Goal: Information Seeking & Learning: Learn about a topic

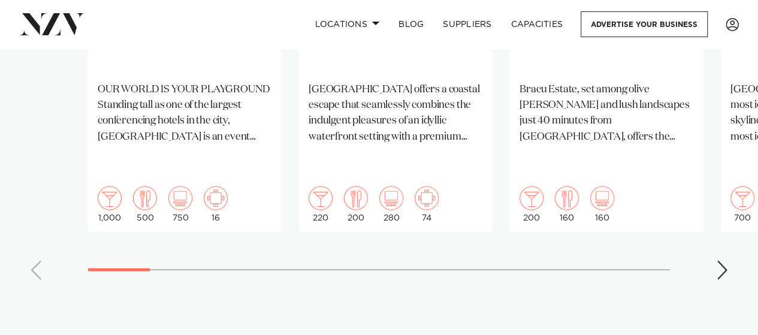
scroll to position [1199, 0]
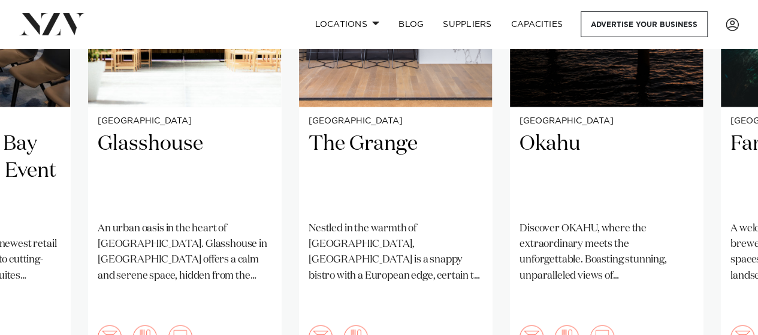
scroll to position [1259, 0]
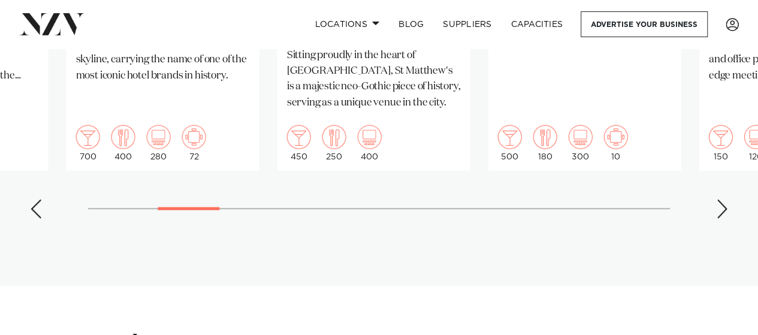
click at [188, 207] on div at bounding box center [189, 208] width 62 height 3
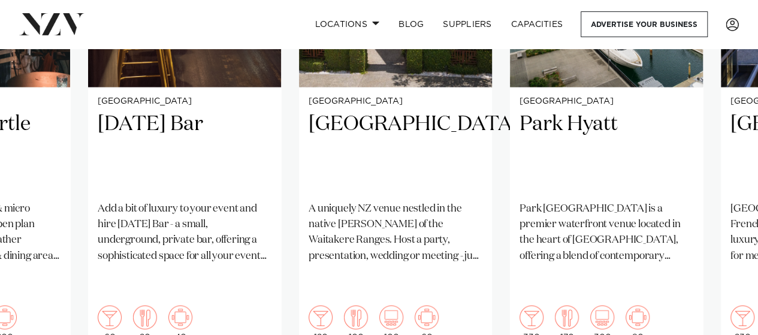
scroll to position [1319, 0]
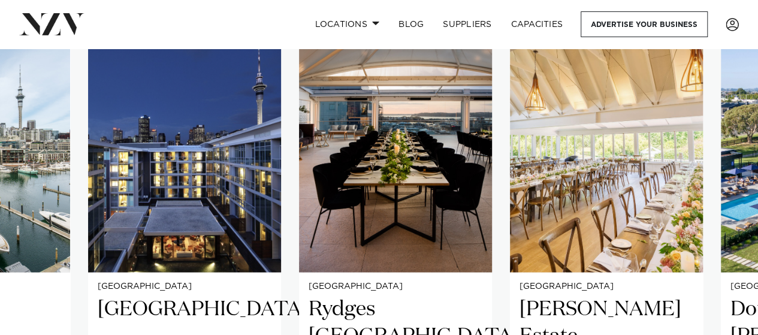
scroll to position [1139, 0]
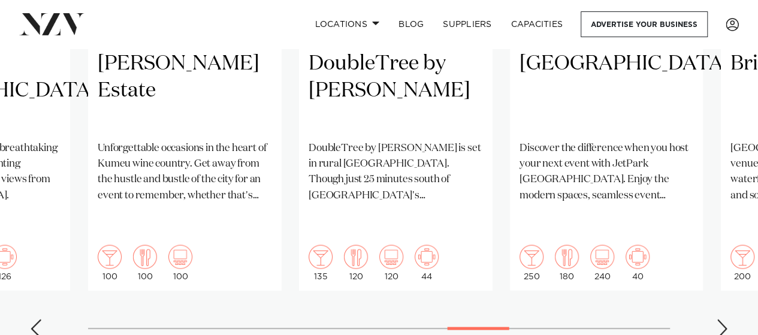
click at [473, 325] on div at bounding box center [479, 328] width 62 height 3
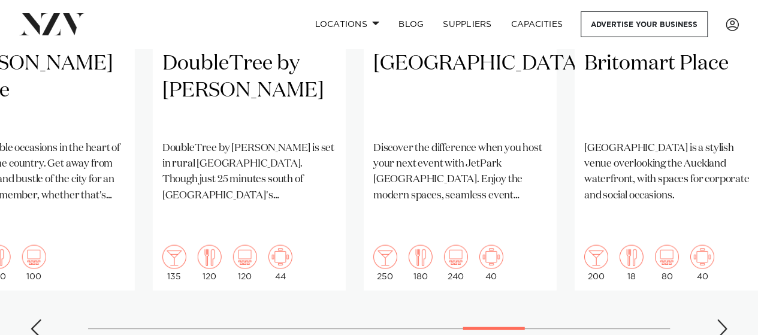
click at [493, 325] on div at bounding box center [494, 328] width 62 height 3
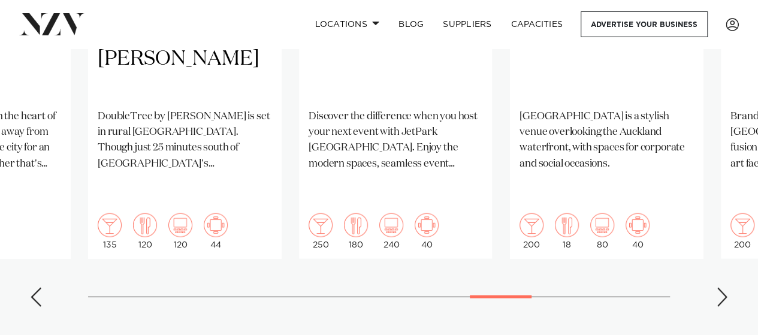
scroll to position [1199, 0]
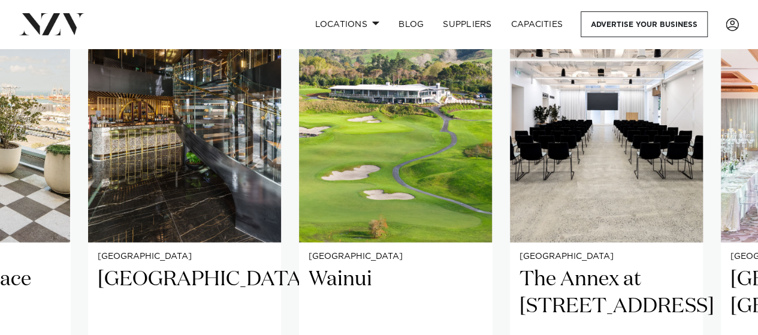
scroll to position [1139, 0]
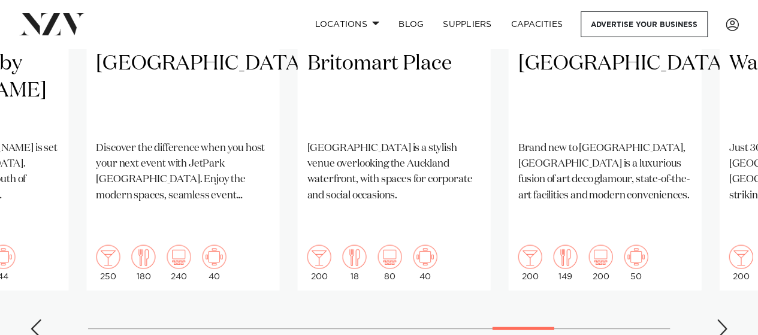
click at [528, 325] on div at bounding box center [524, 328] width 62 height 3
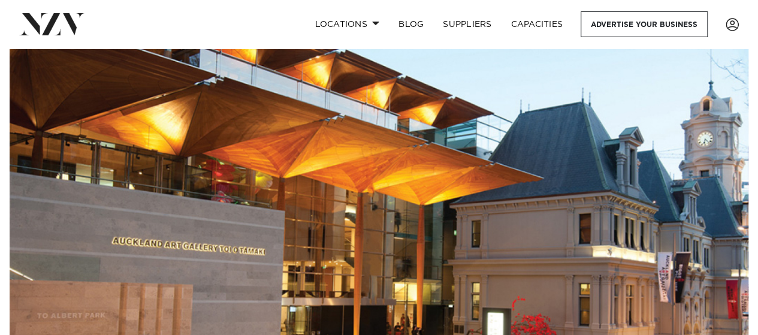
scroll to position [0, 0]
